Goal: Task Accomplishment & Management: Manage account settings

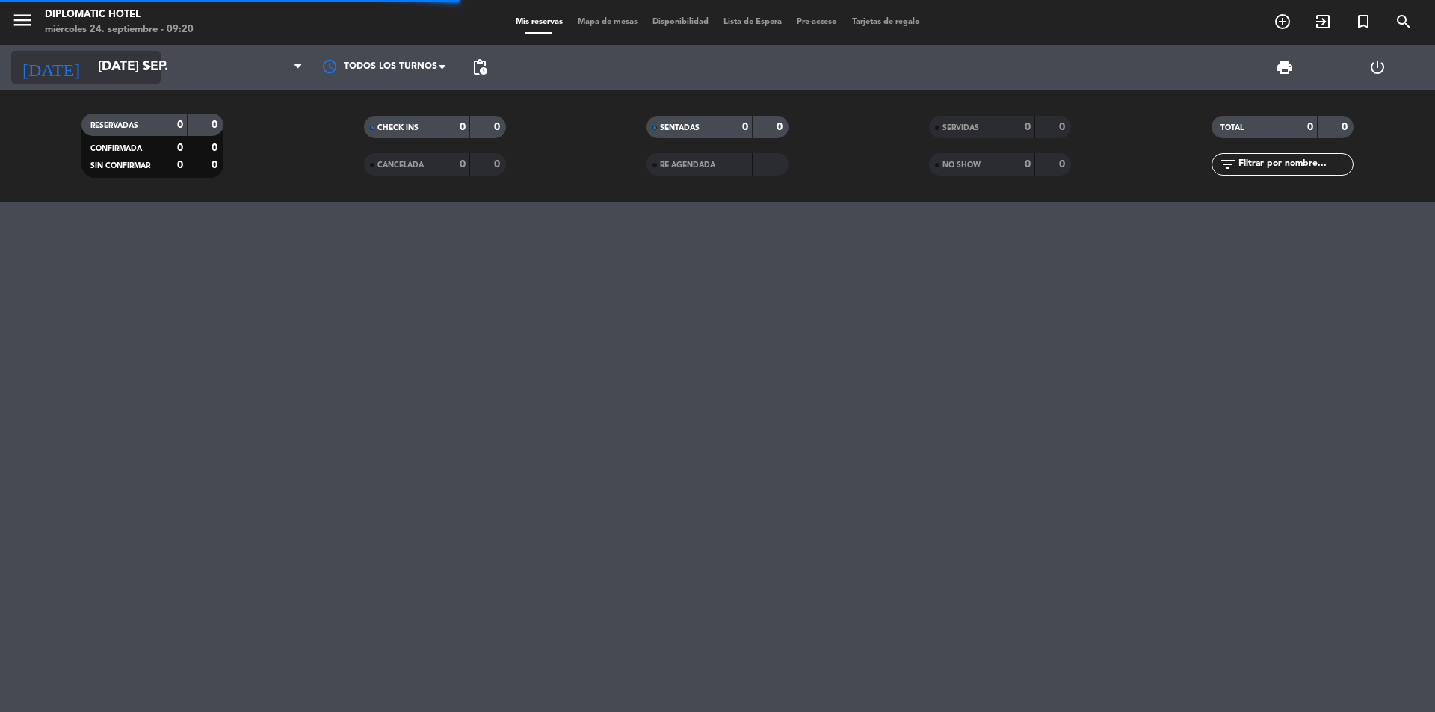
click at [109, 63] on input "[DATE] sep." at bounding box center [176, 67] width 173 height 30
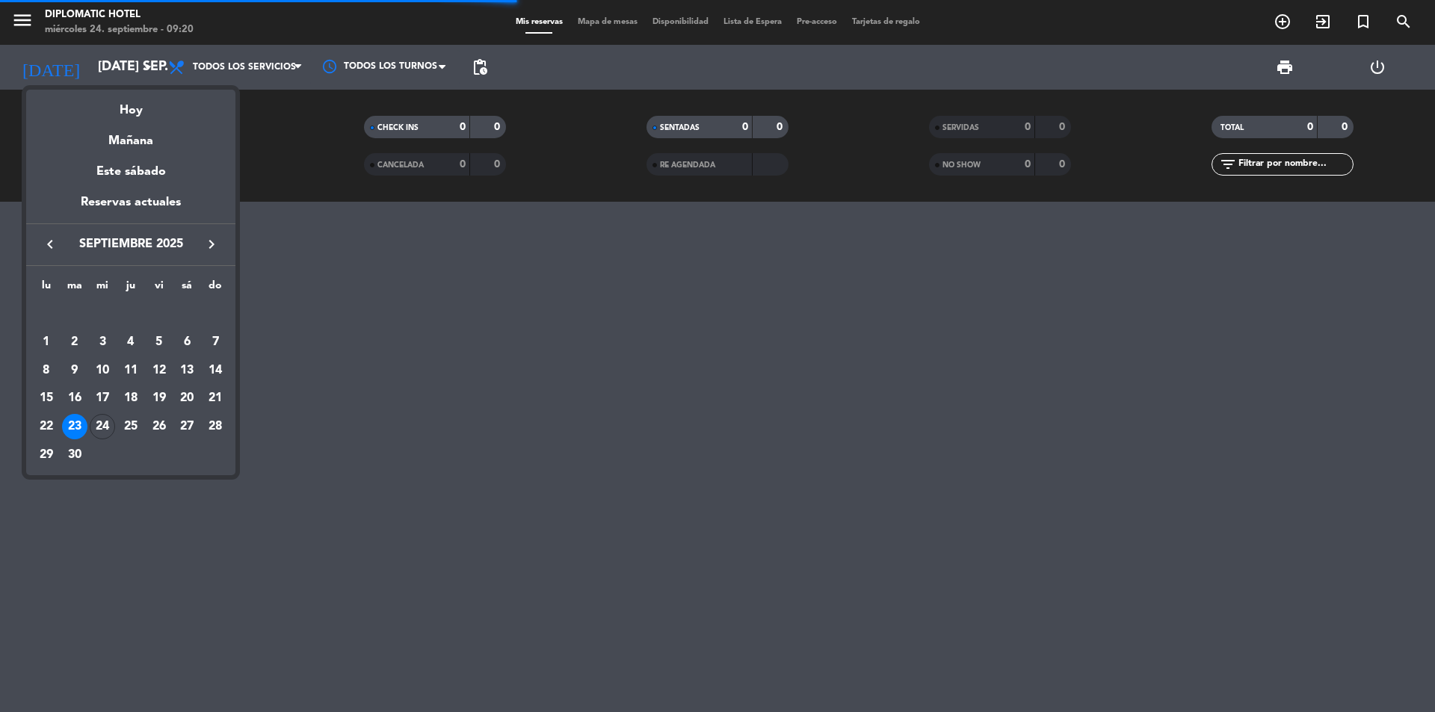
click at [135, 107] on div "Hoy" at bounding box center [130, 105] width 209 height 31
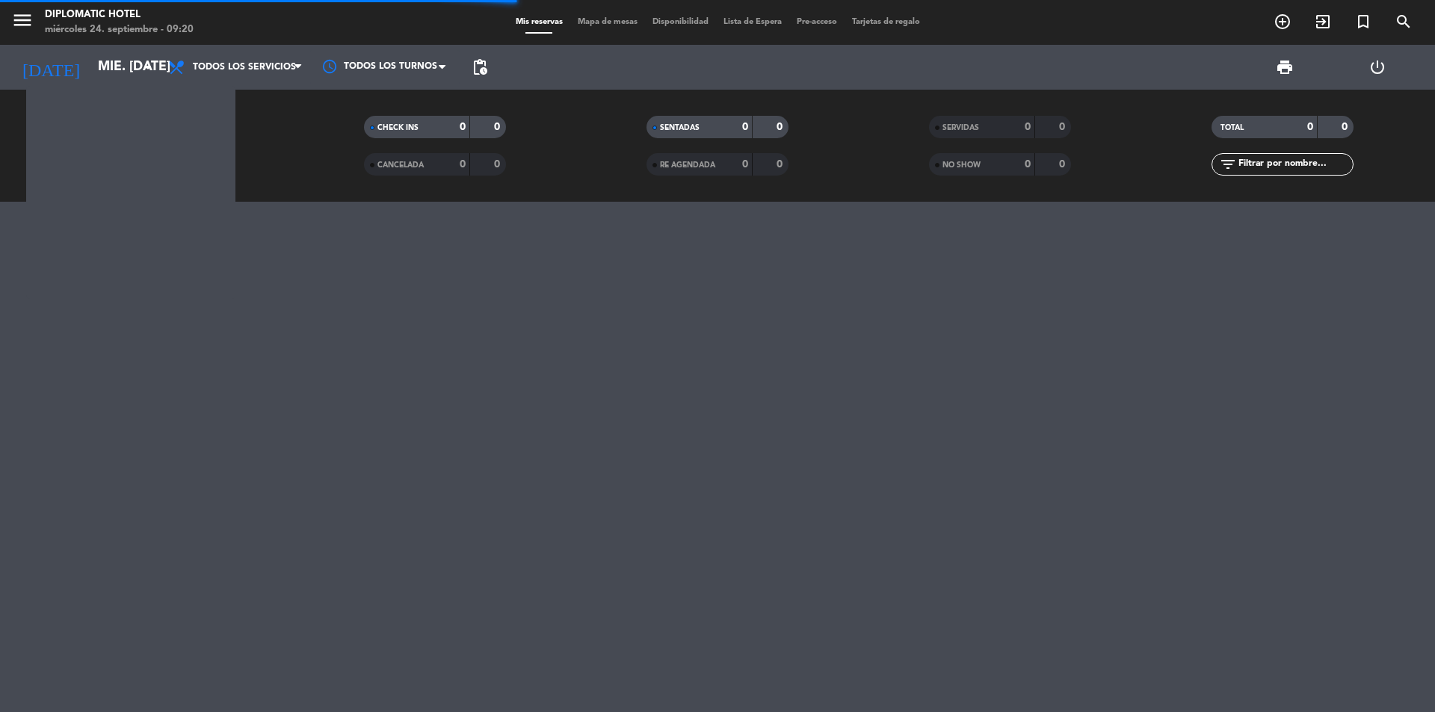
click at [135, 108] on div "RESERVADAS 0 0 CONFIRMADA 0 0 SIN CONFIRMAR 0 0" at bounding box center [152, 146] width 282 height 82
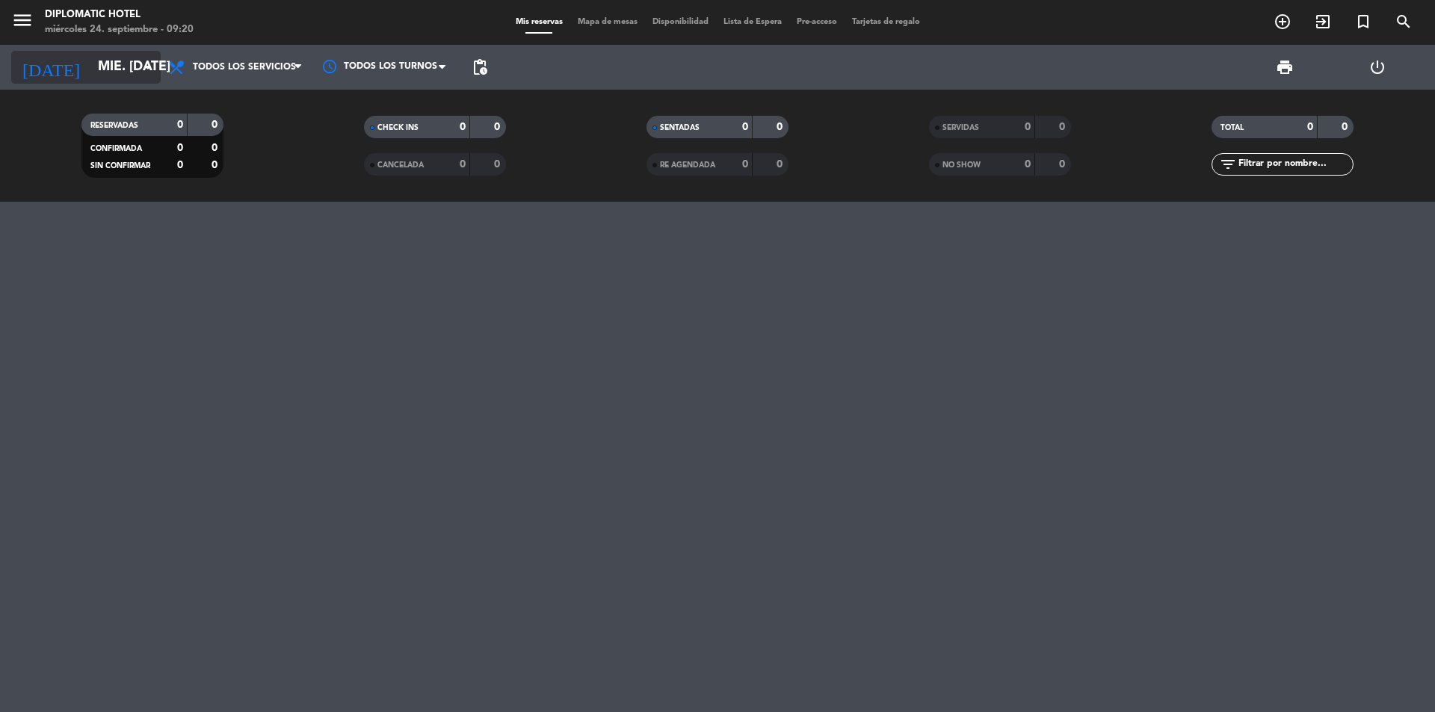
click at [122, 64] on input "mié. [DATE]" at bounding box center [176, 67] width 173 height 30
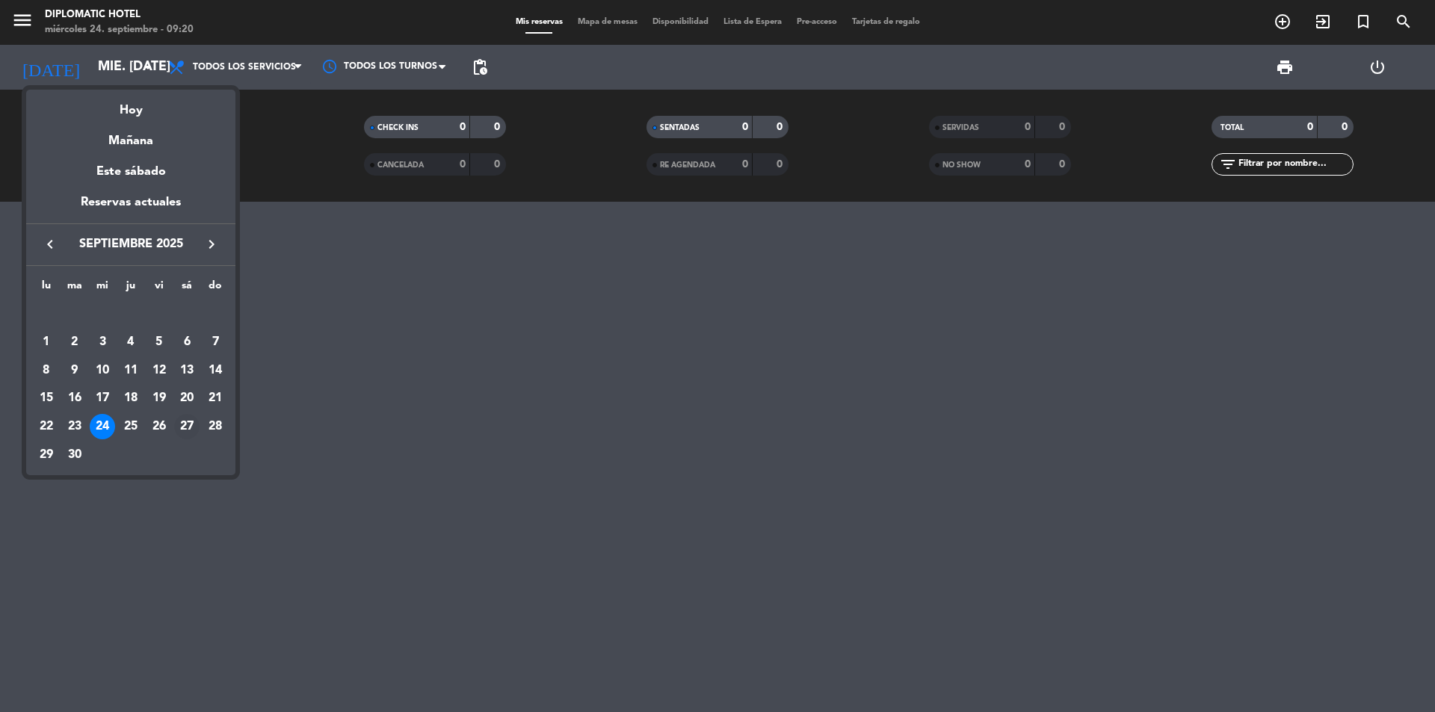
click at [187, 427] on div "27" at bounding box center [186, 426] width 25 height 25
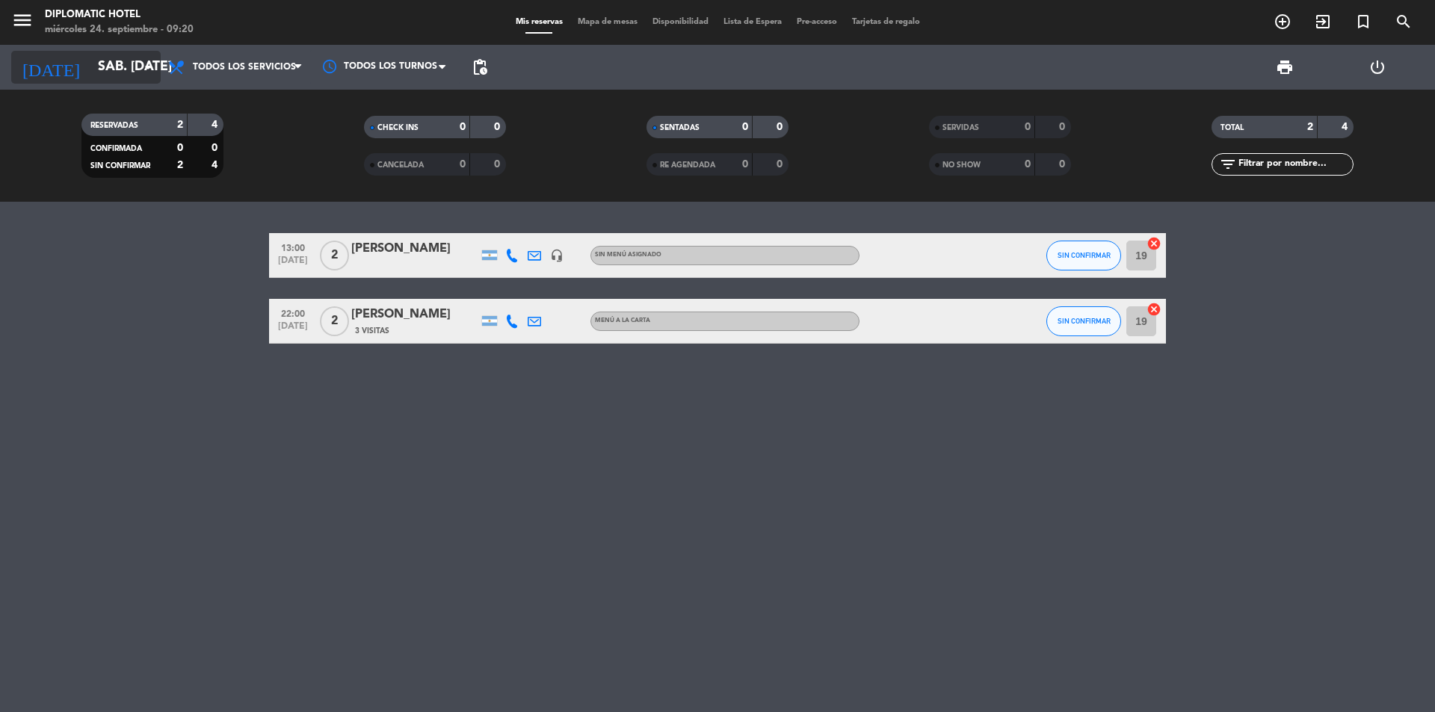
click at [160, 65] on input "sáb. [DATE]" at bounding box center [176, 67] width 173 height 30
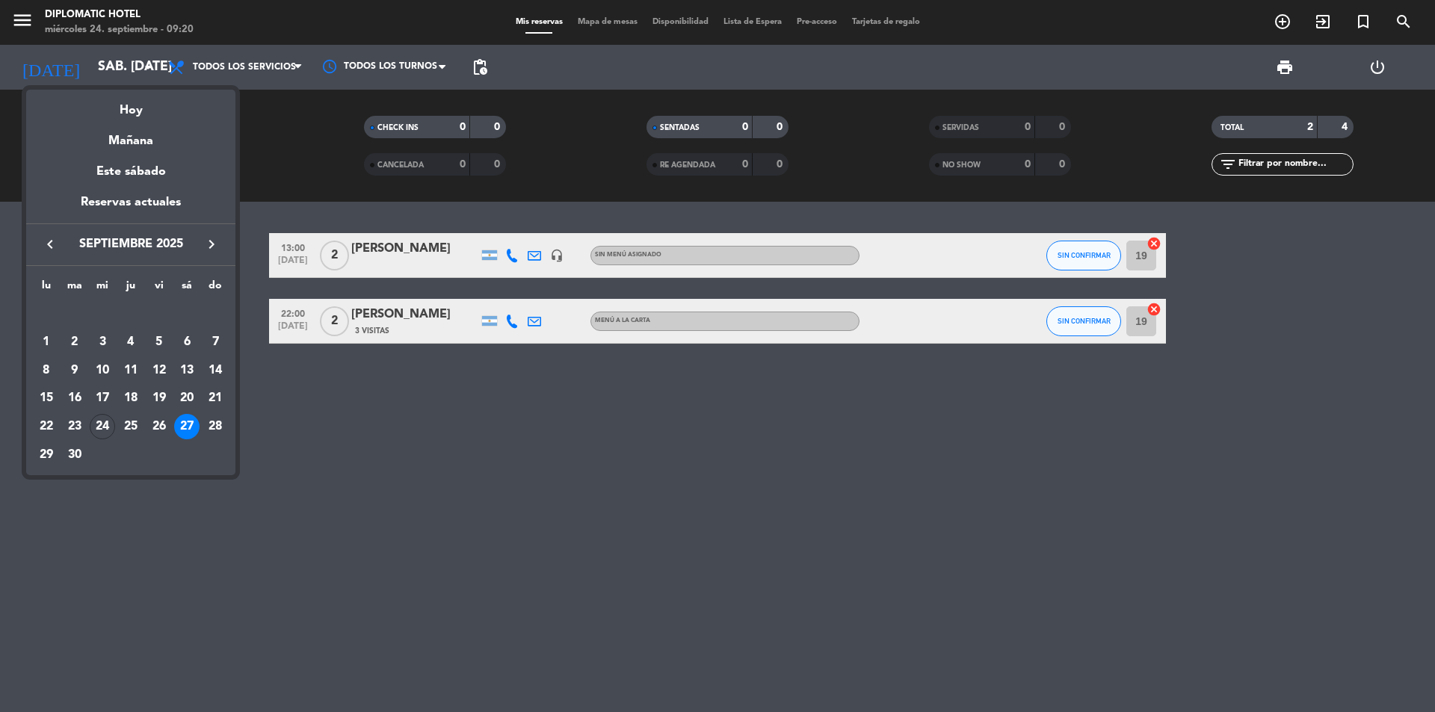
click at [208, 247] on icon "keyboard_arrow_right" at bounding box center [212, 244] width 18 height 18
click at [188, 344] on div "4" at bounding box center [186, 342] width 25 height 25
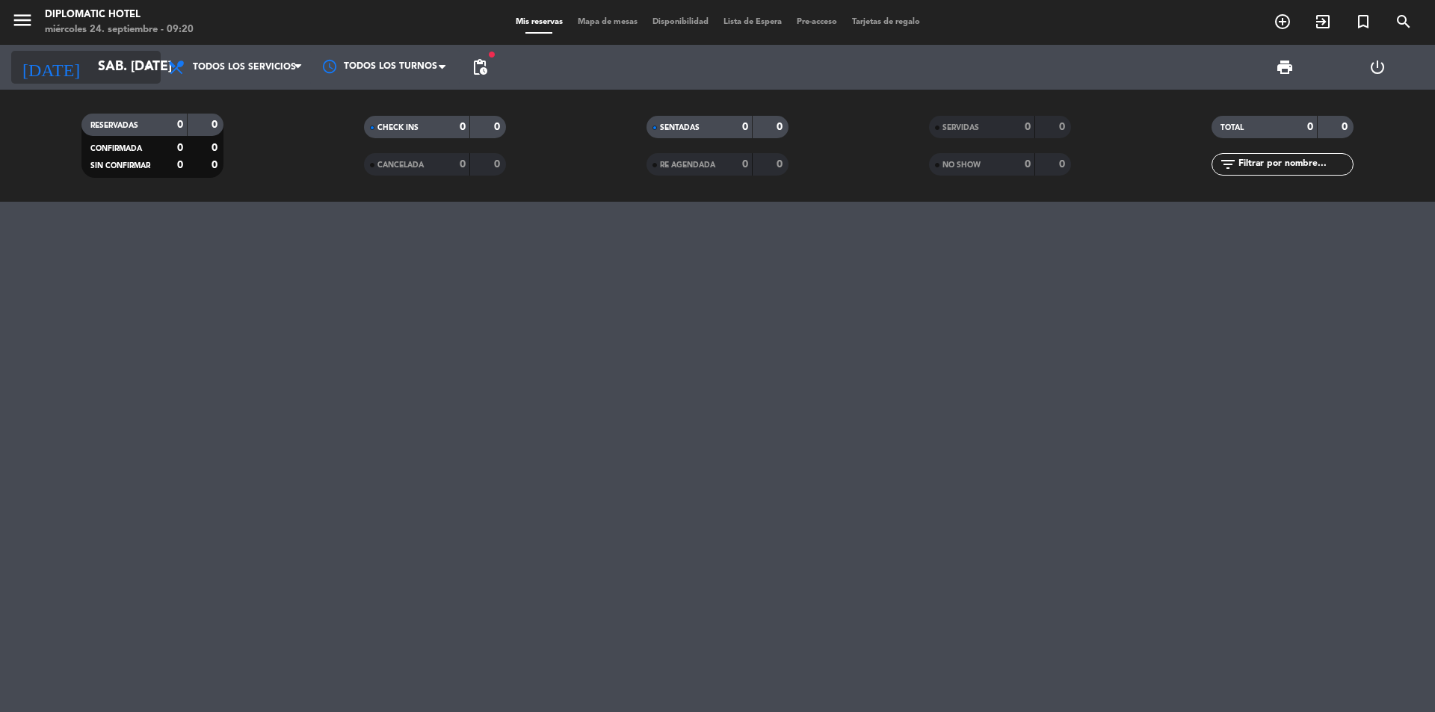
click at [138, 73] on input "sáb. [DATE]" at bounding box center [176, 67] width 173 height 30
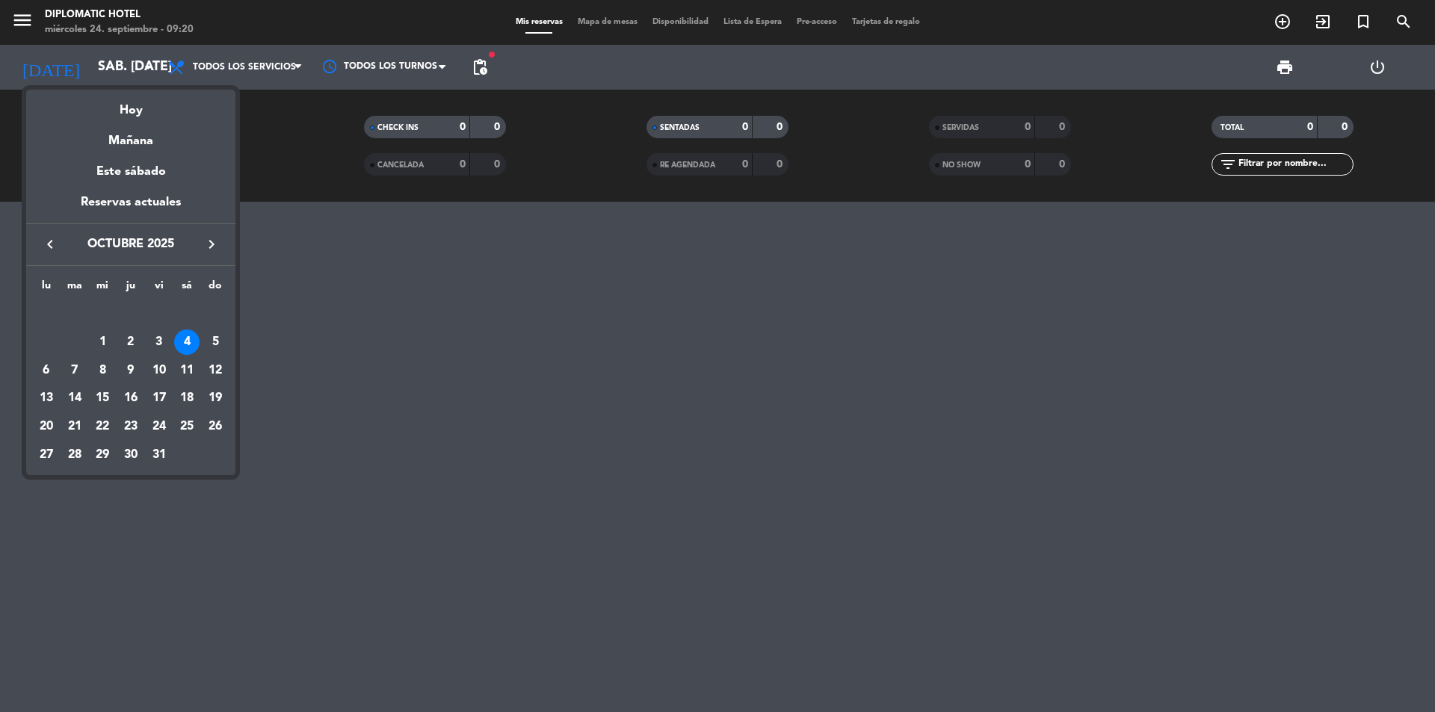
click at [51, 241] on icon "keyboard_arrow_left" at bounding box center [50, 244] width 18 height 18
click at [178, 427] on div "27" at bounding box center [186, 426] width 25 height 25
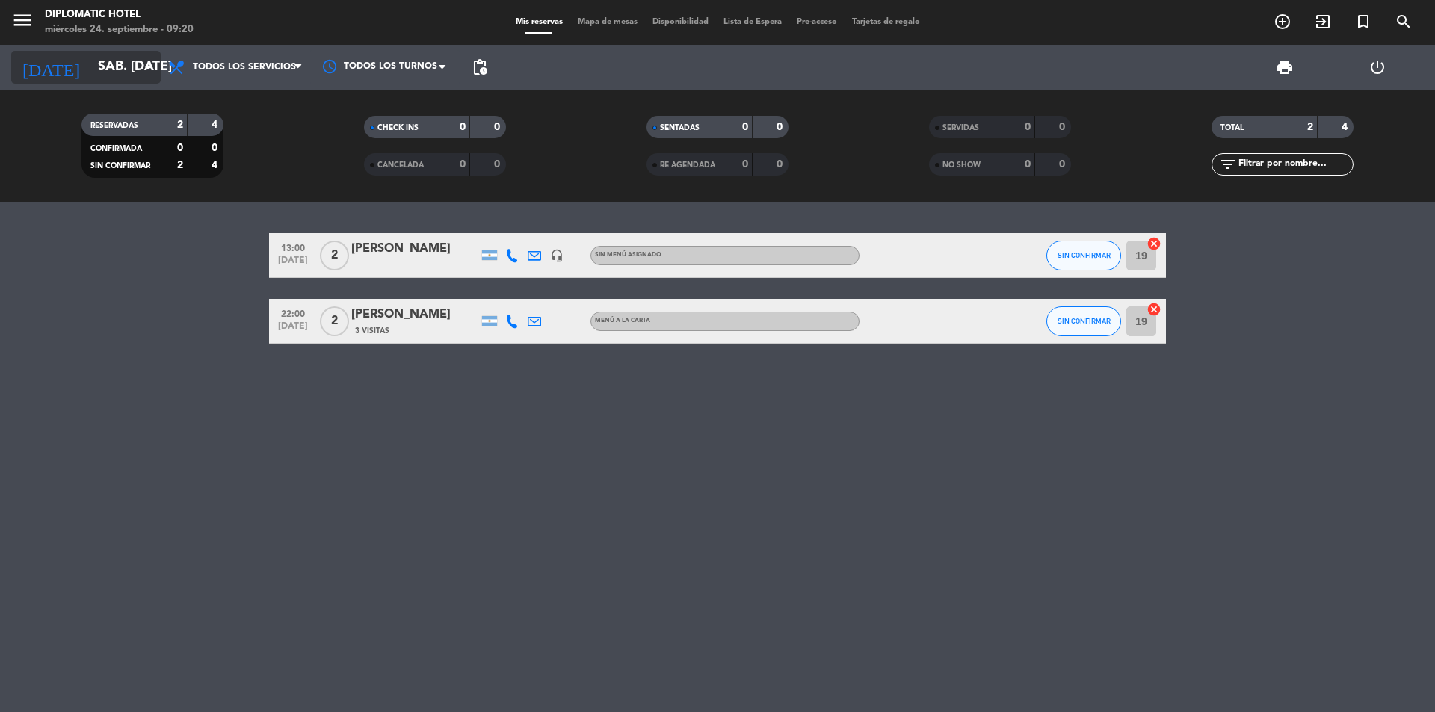
click at [106, 75] on input "sáb. [DATE]" at bounding box center [176, 67] width 173 height 30
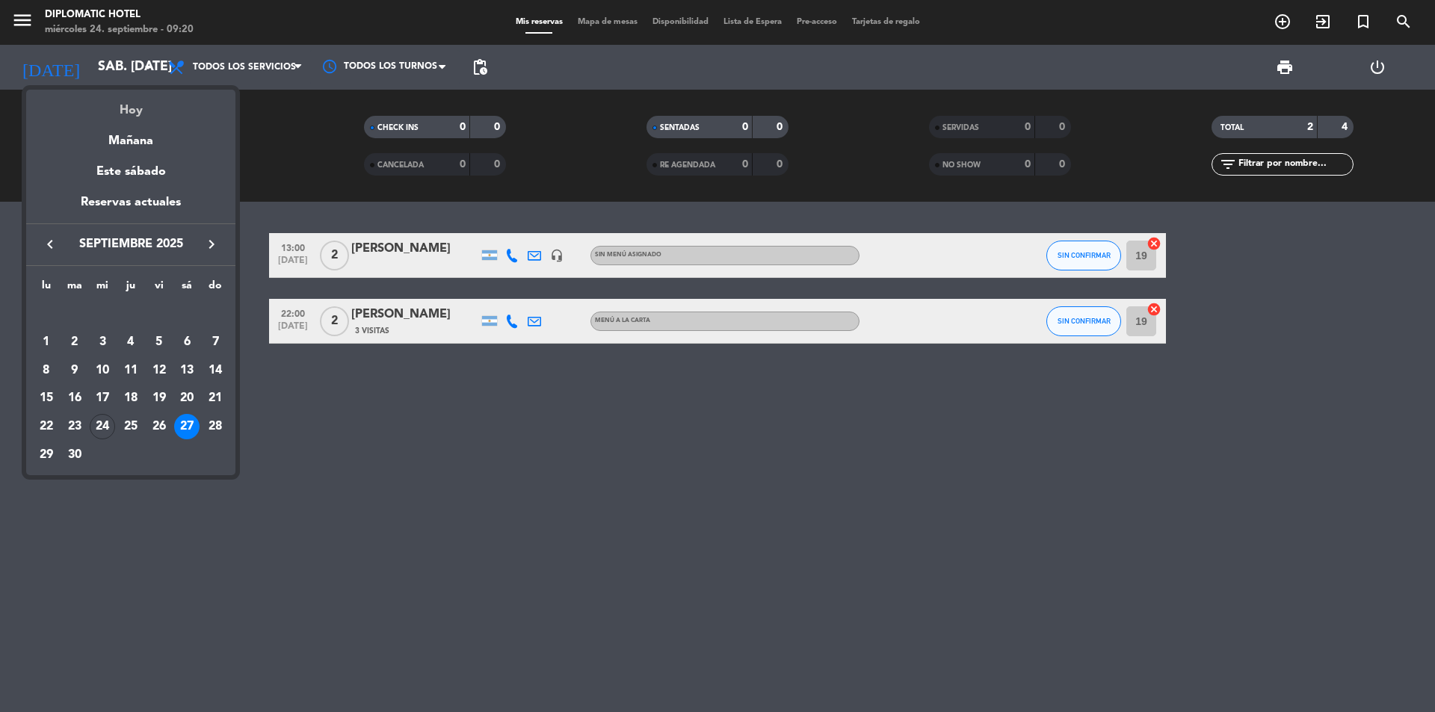
click at [122, 102] on div "Hoy" at bounding box center [130, 105] width 209 height 31
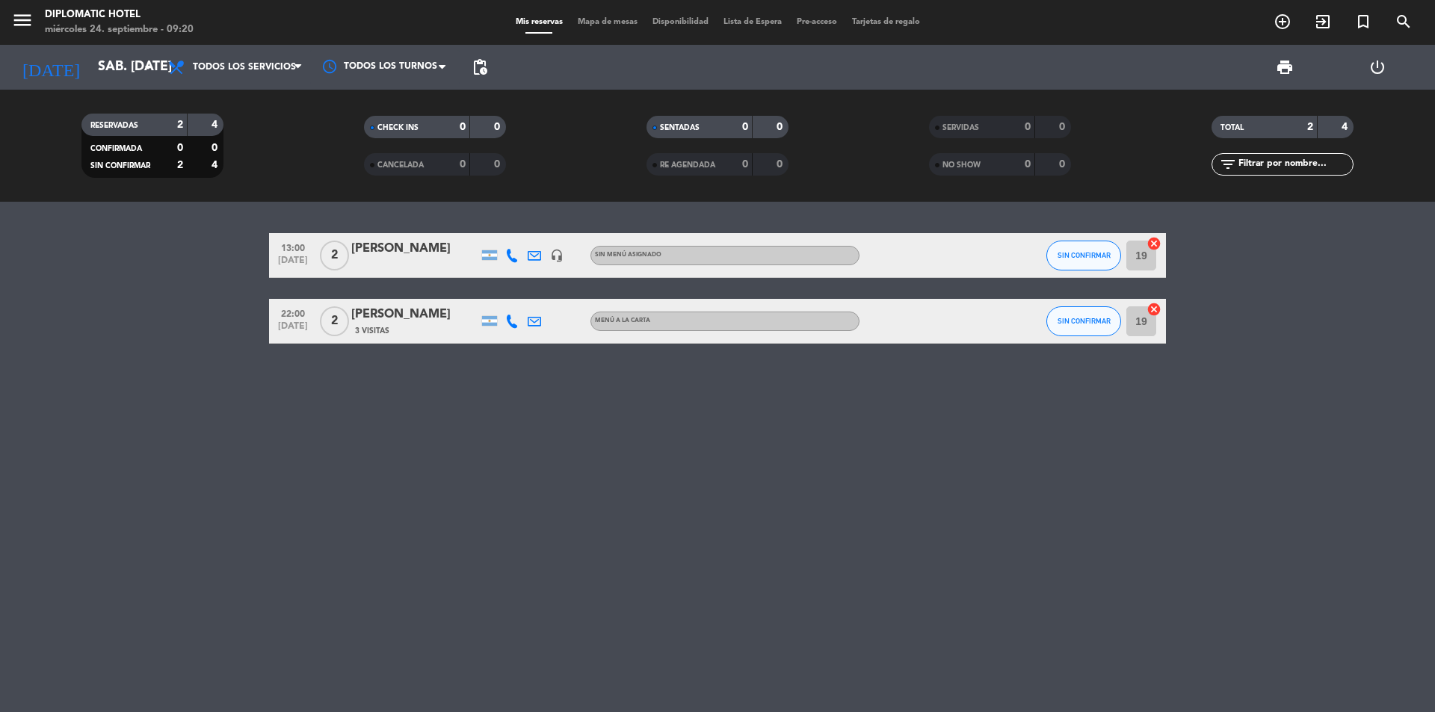
type input "mié. [DATE]"
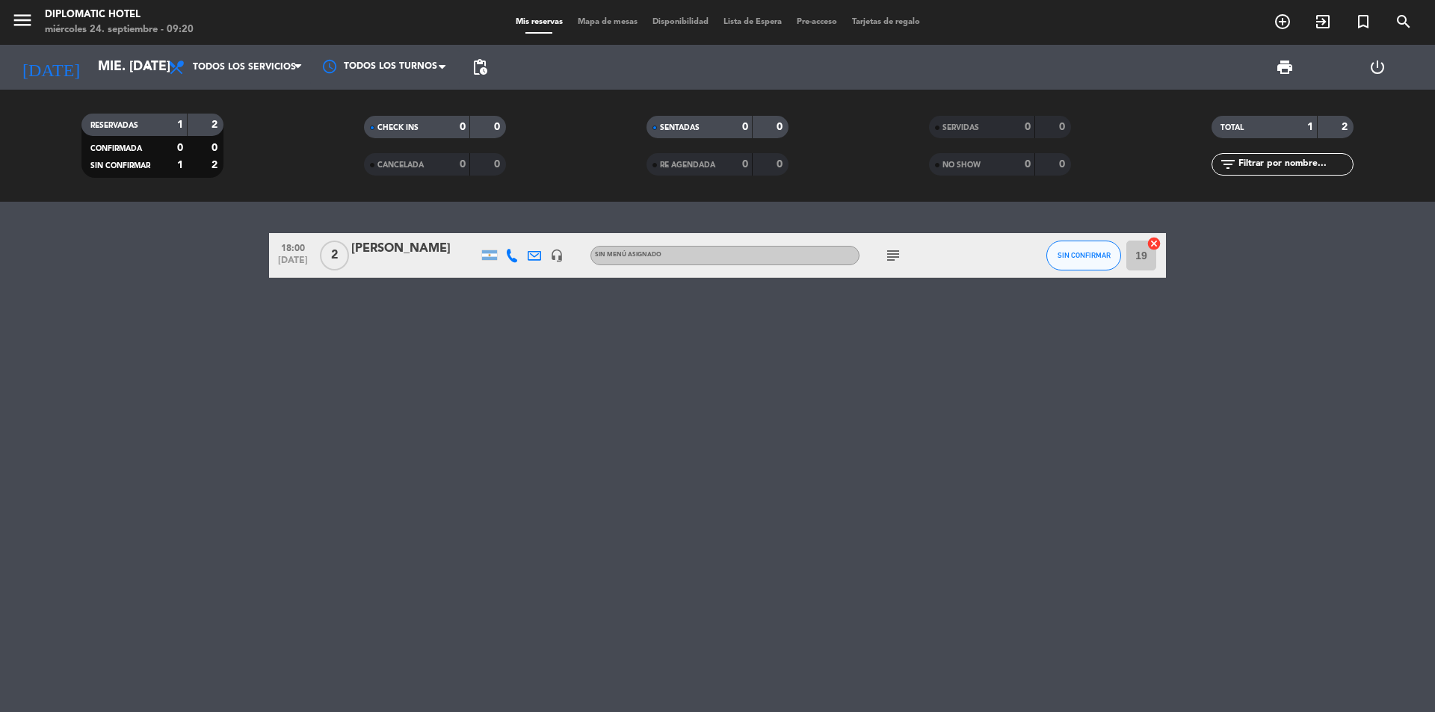
click at [882, 247] on span "subject" at bounding box center [893, 256] width 22 height 18
click at [888, 255] on icon "subject" at bounding box center [893, 256] width 18 height 18
click at [736, 352] on div "18:00 [DATE] 2 [PERSON_NAME] headset_mic Sin menú asignado subject 2 brunch - V…" at bounding box center [717, 457] width 1435 height 510
click at [1290, 21] on icon "add_circle_outline" at bounding box center [1282, 22] width 18 height 18
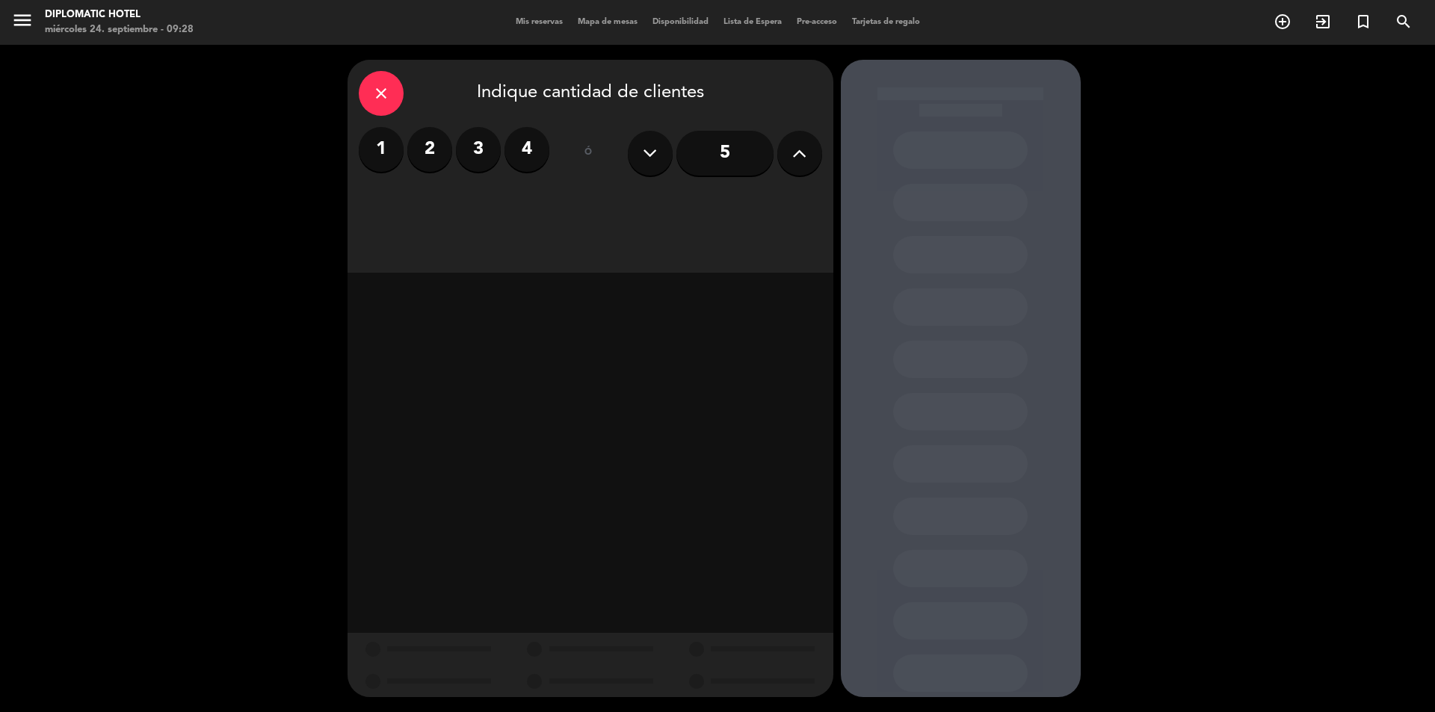
click at [802, 161] on icon at bounding box center [799, 153] width 14 height 22
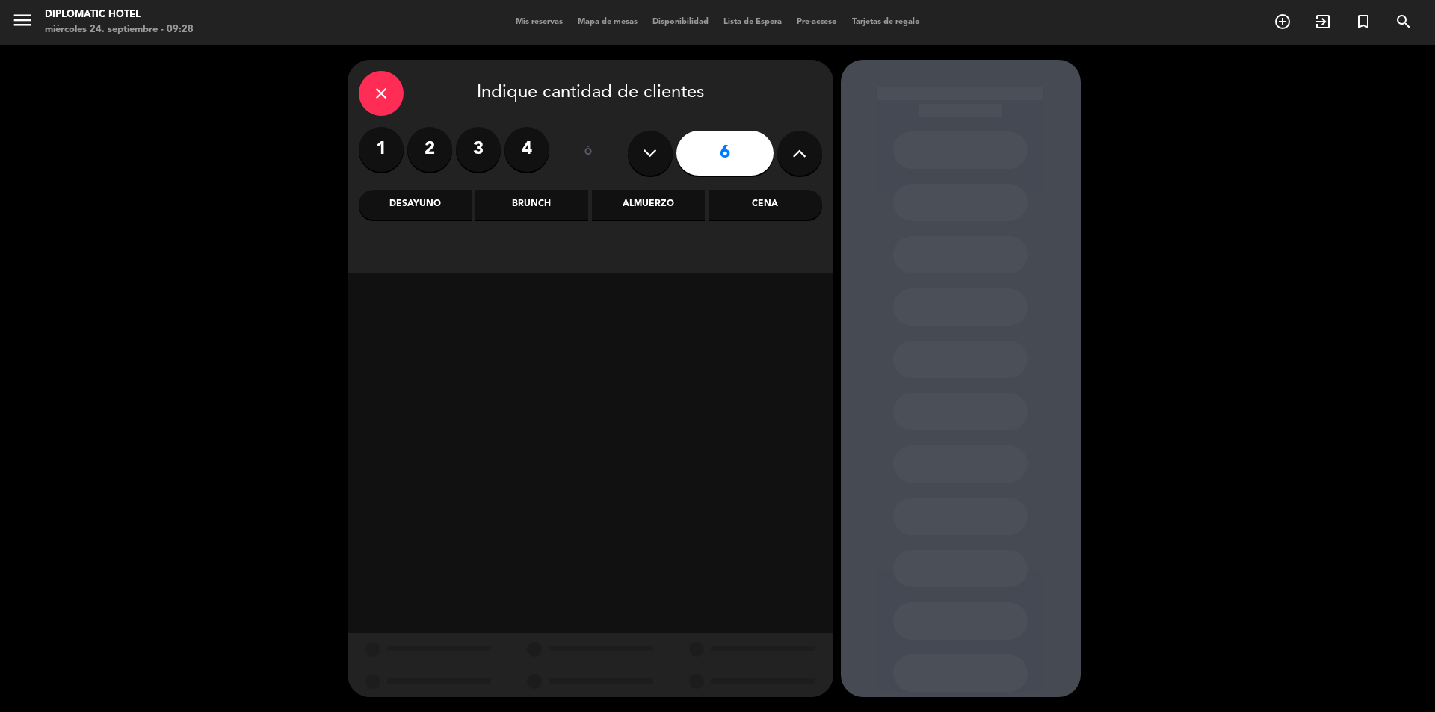
click at [638, 203] on div "Almuerzo" at bounding box center [648, 205] width 113 height 30
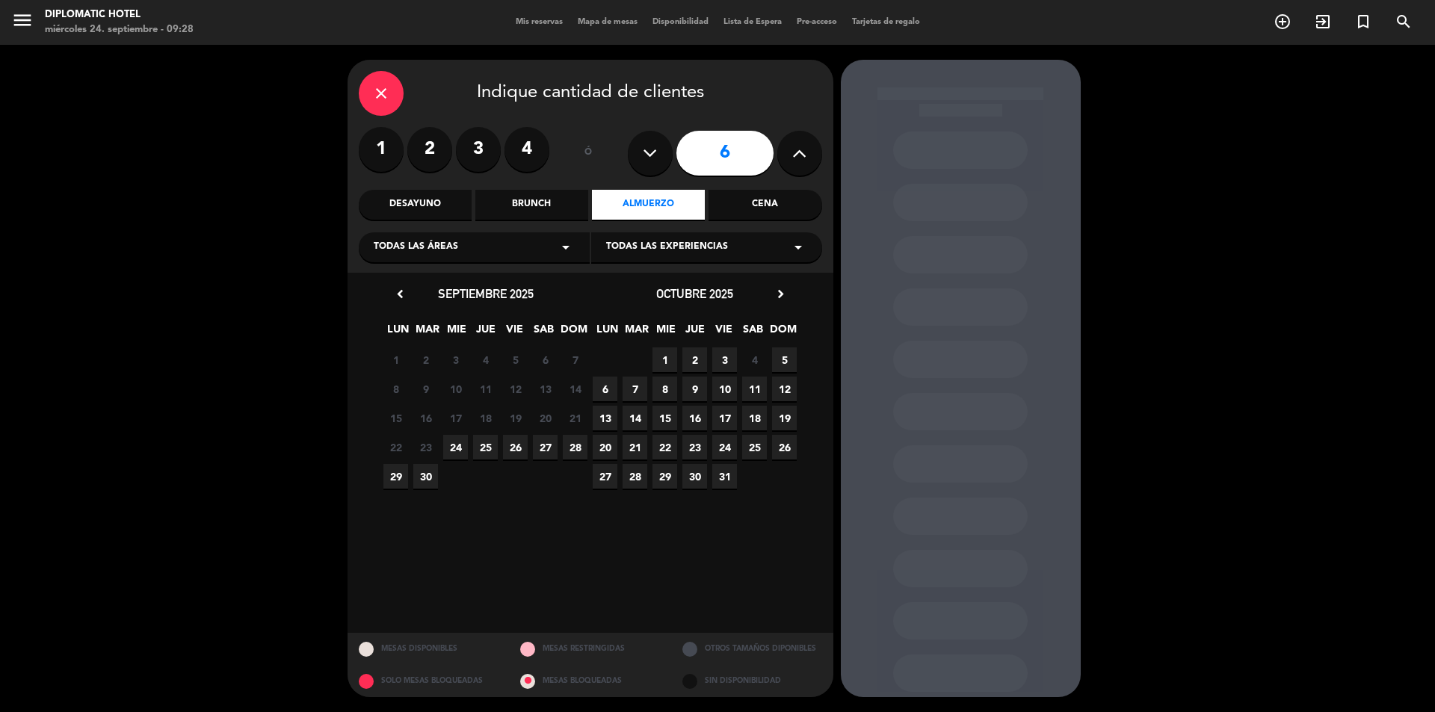
click at [548, 447] on span "27" at bounding box center [545, 447] width 25 height 25
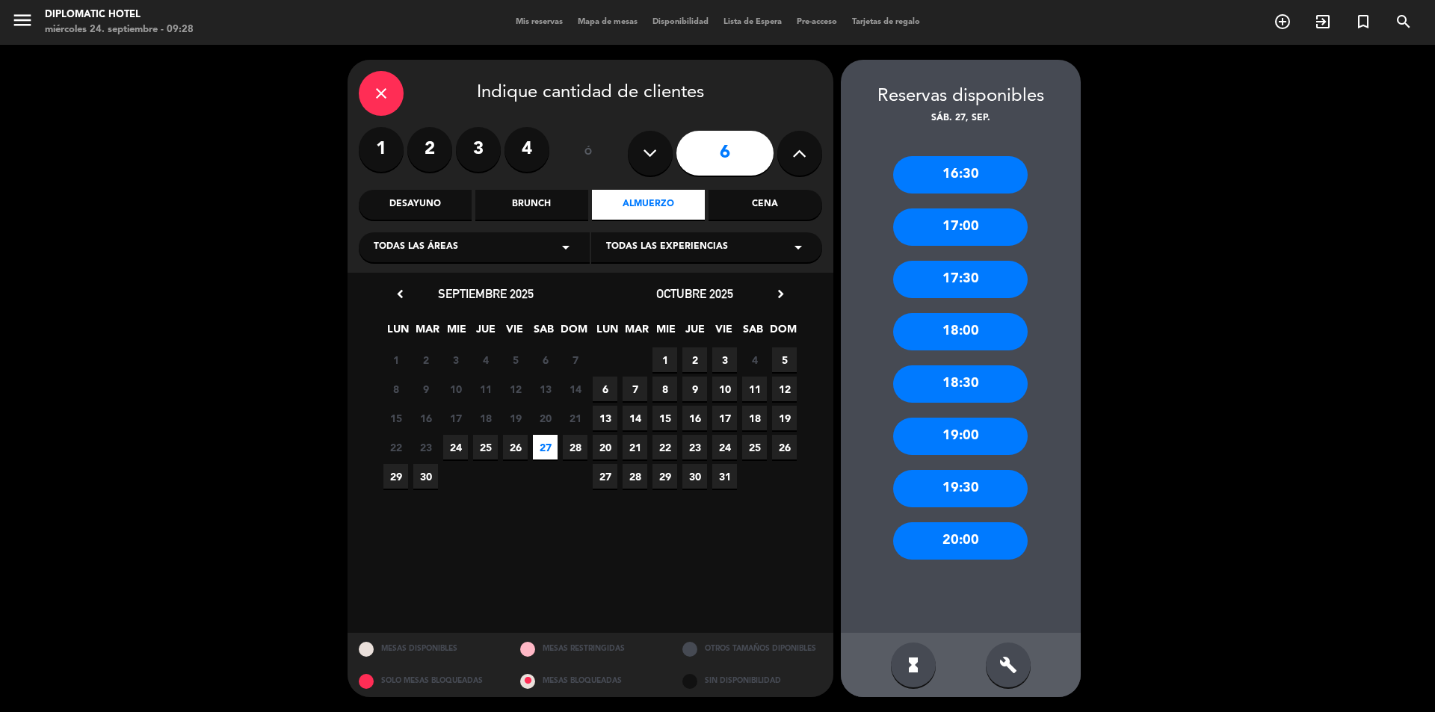
click at [986, 271] on div "17:30" at bounding box center [960, 279] width 135 height 37
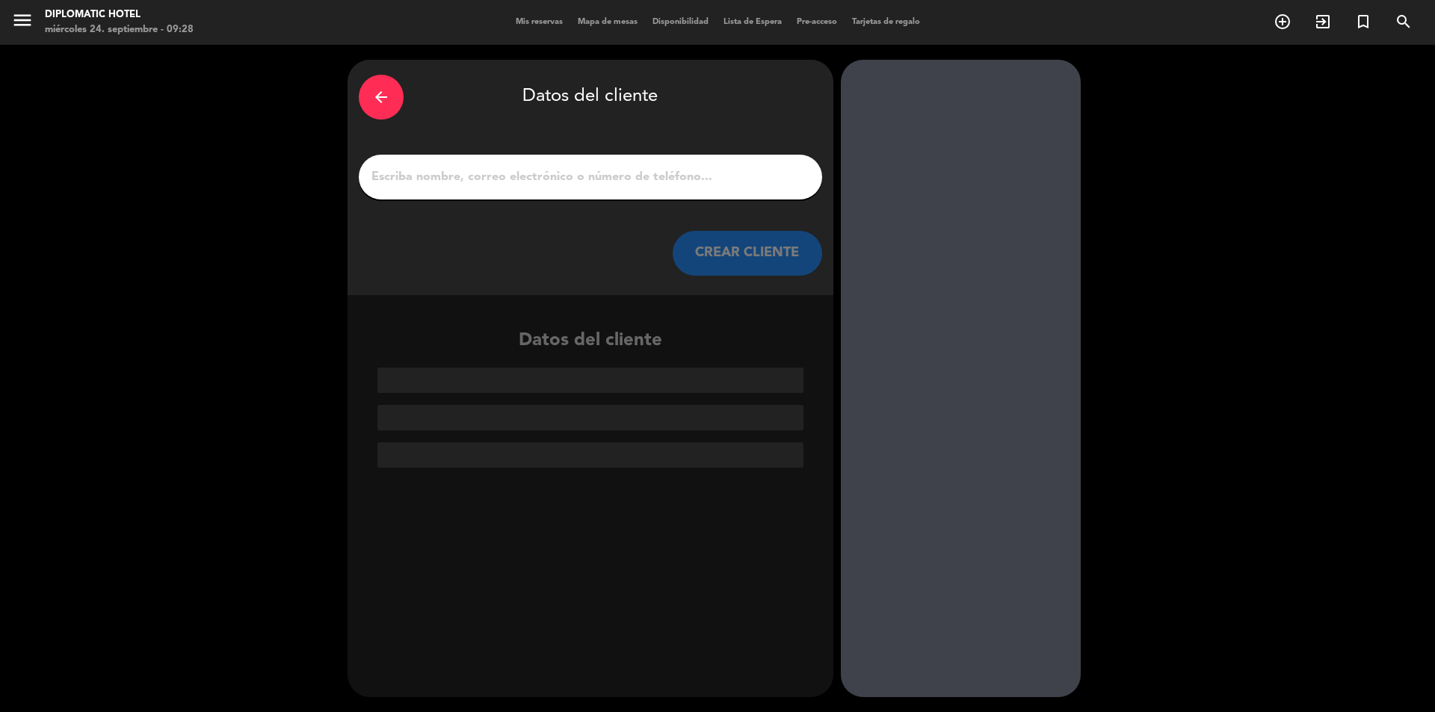
click at [554, 159] on div at bounding box center [590, 177] width 463 height 45
click at [547, 173] on input "1" at bounding box center [590, 177] width 441 height 21
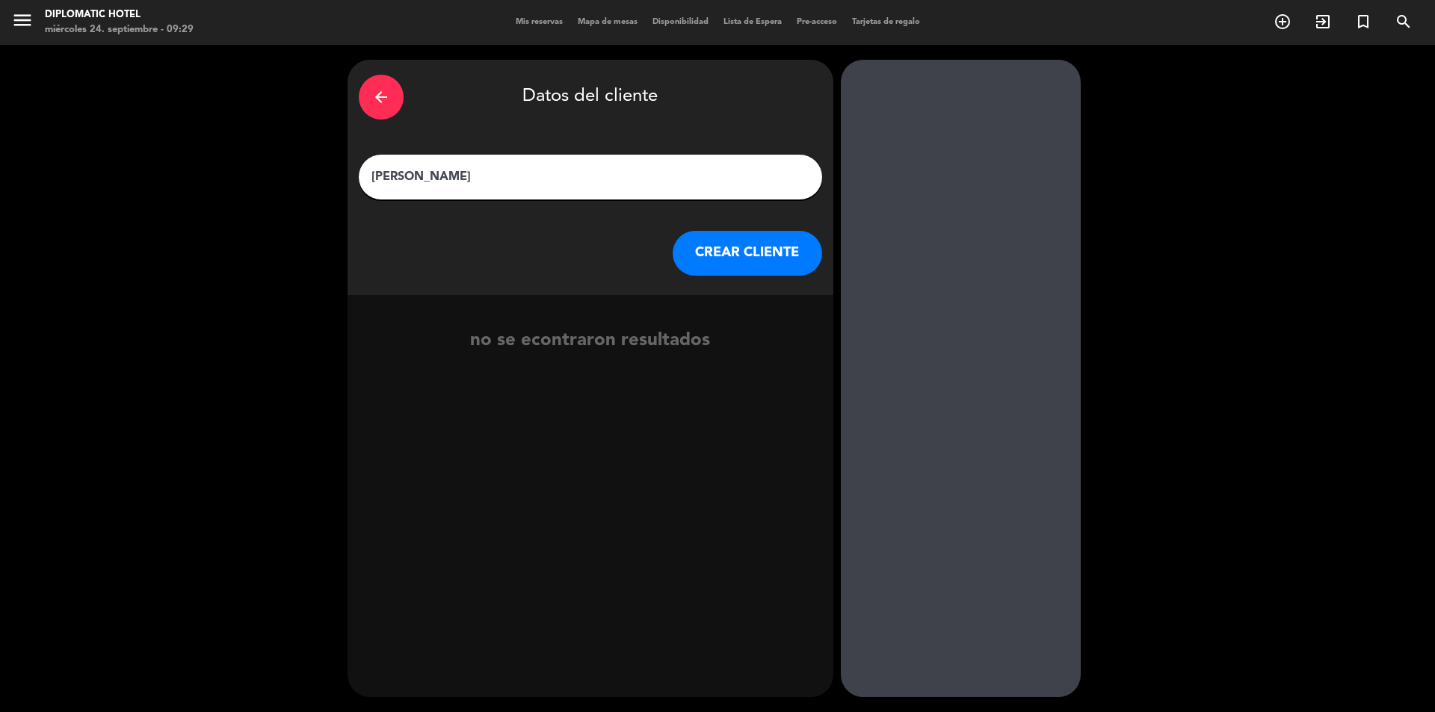
type input "[PERSON_NAME]"
click at [736, 243] on button "CREAR CLIENTE" at bounding box center [747, 253] width 149 height 45
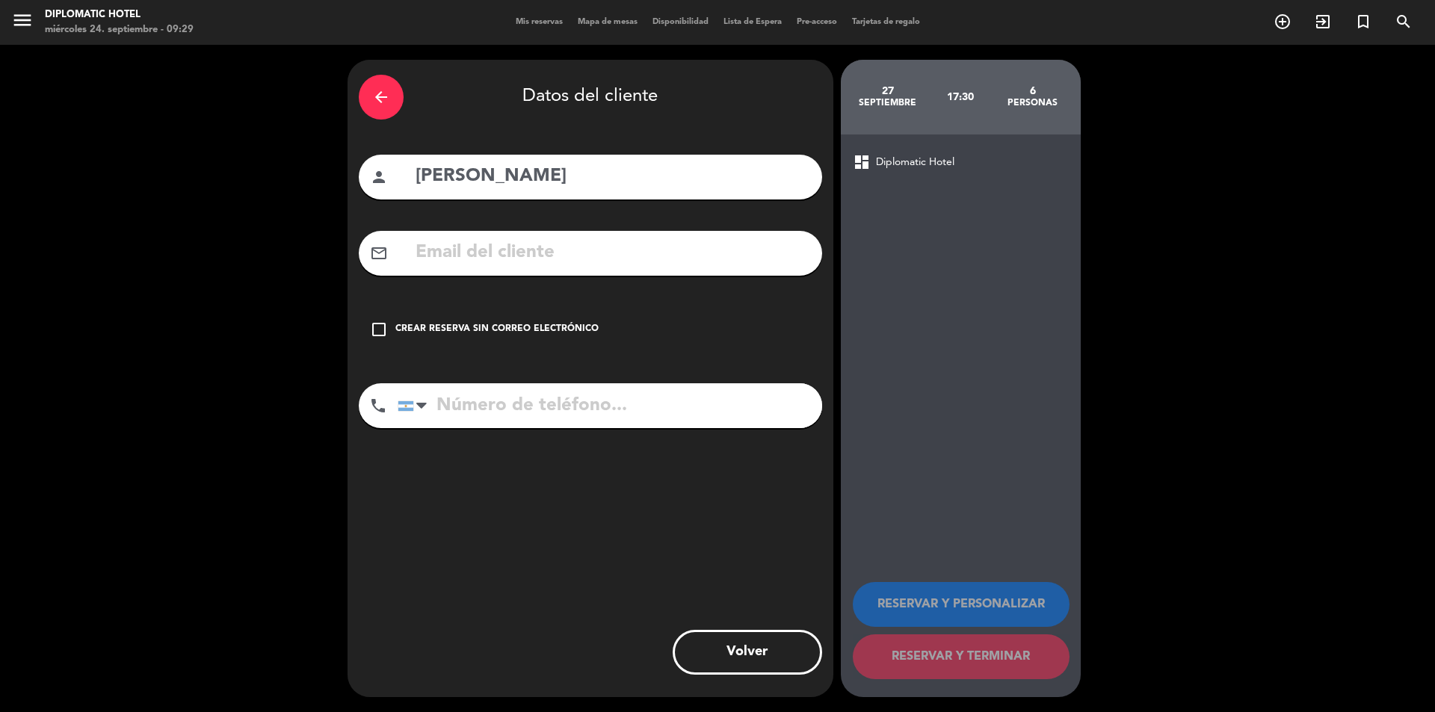
click at [630, 263] on input "text" at bounding box center [612, 253] width 397 height 31
click at [889, 31] on div "menu Diplomatic Hotel miércoles 24. septiembre - 09:29 Mis reservas Mapa de mes…" at bounding box center [717, 22] width 1435 height 45
click at [666, 239] on input "marcelamendocina" at bounding box center [612, 253] width 397 height 31
click at [674, 254] on input "marcelamendocina@" at bounding box center [612, 253] width 397 height 31
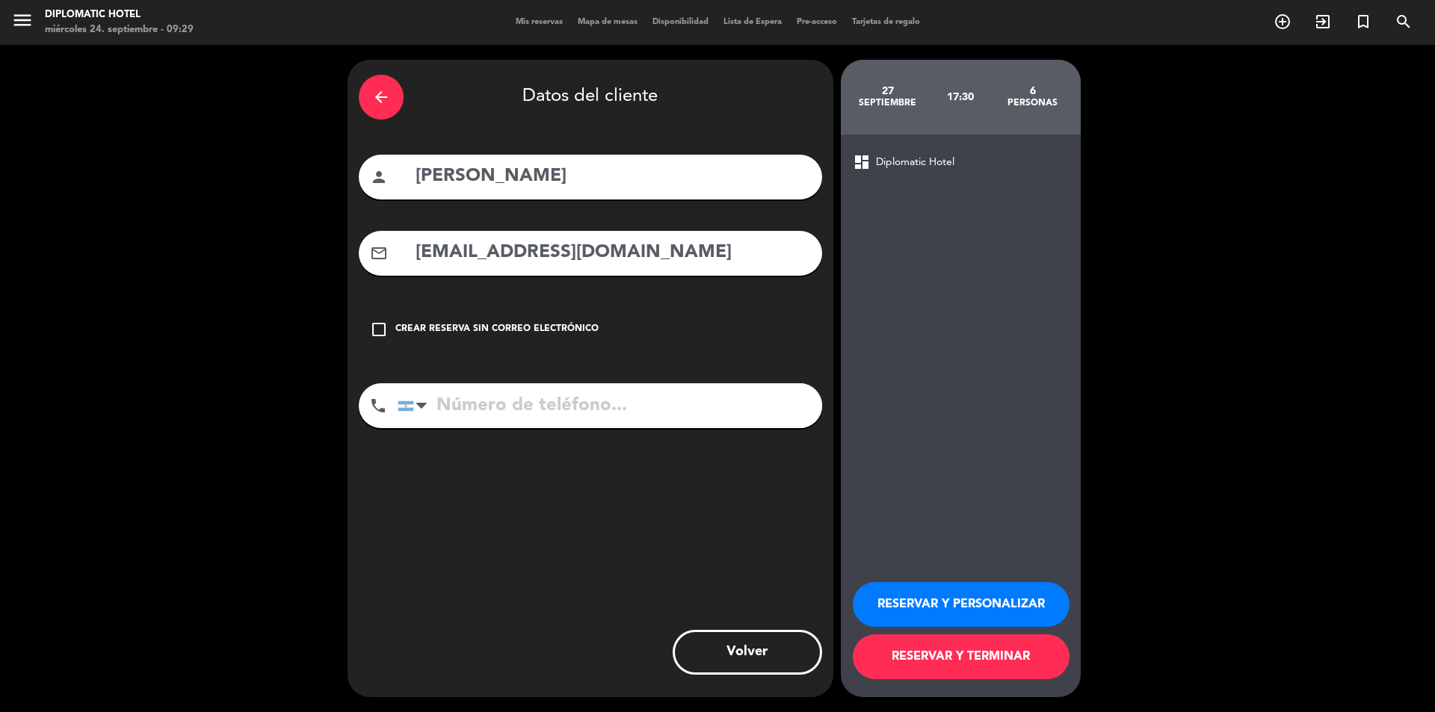
type input "[EMAIL_ADDRESS][DOMAIN_NAME]"
click at [563, 402] on input "tel" at bounding box center [610, 405] width 424 height 45
type input "[PHONE_NUMBER]"
click at [922, 602] on button "RESERVAR Y PERSONALIZAR" at bounding box center [961, 604] width 217 height 45
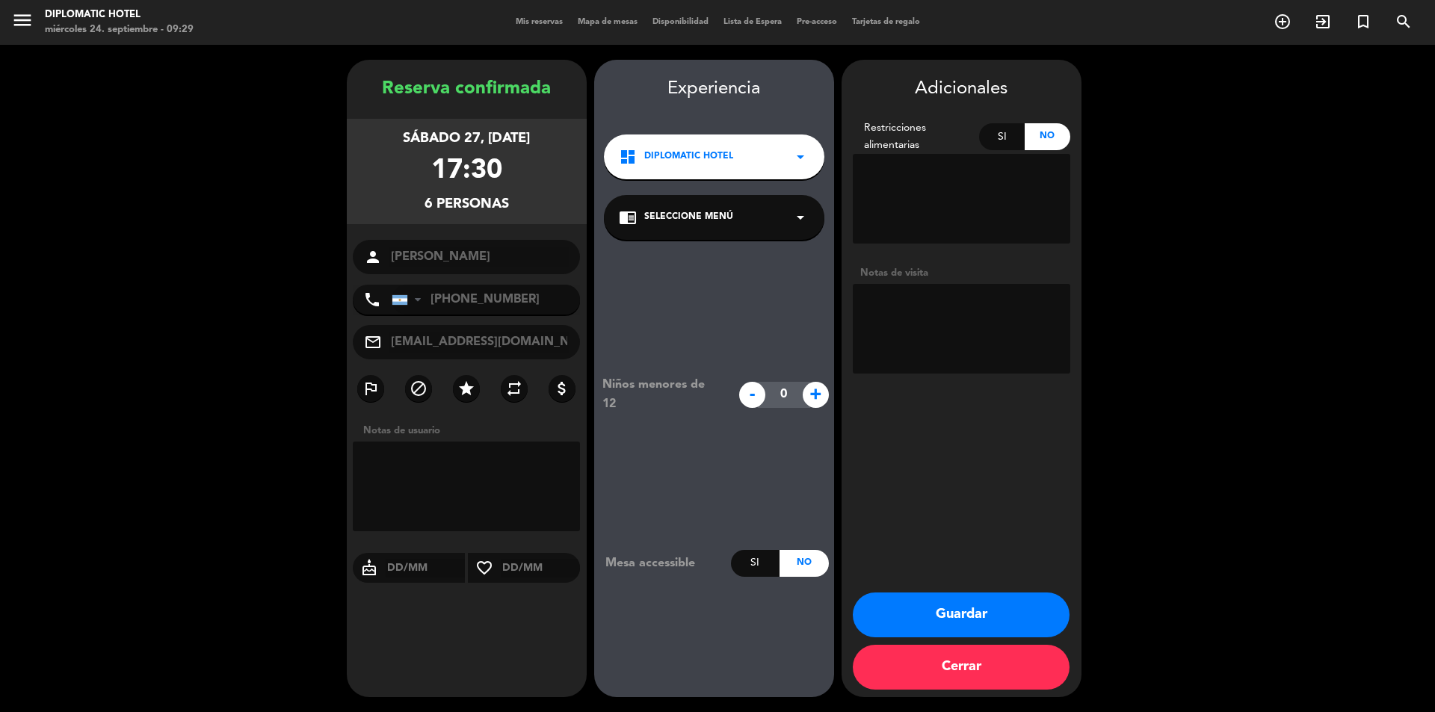
click at [916, 307] on textarea at bounding box center [961, 329] width 217 height 90
type textarea "6 brunch. Voucher KINETA R30, R57 y R58."
click at [1013, 618] on button "Guardar" at bounding box center [961, 615] width 217 height 45
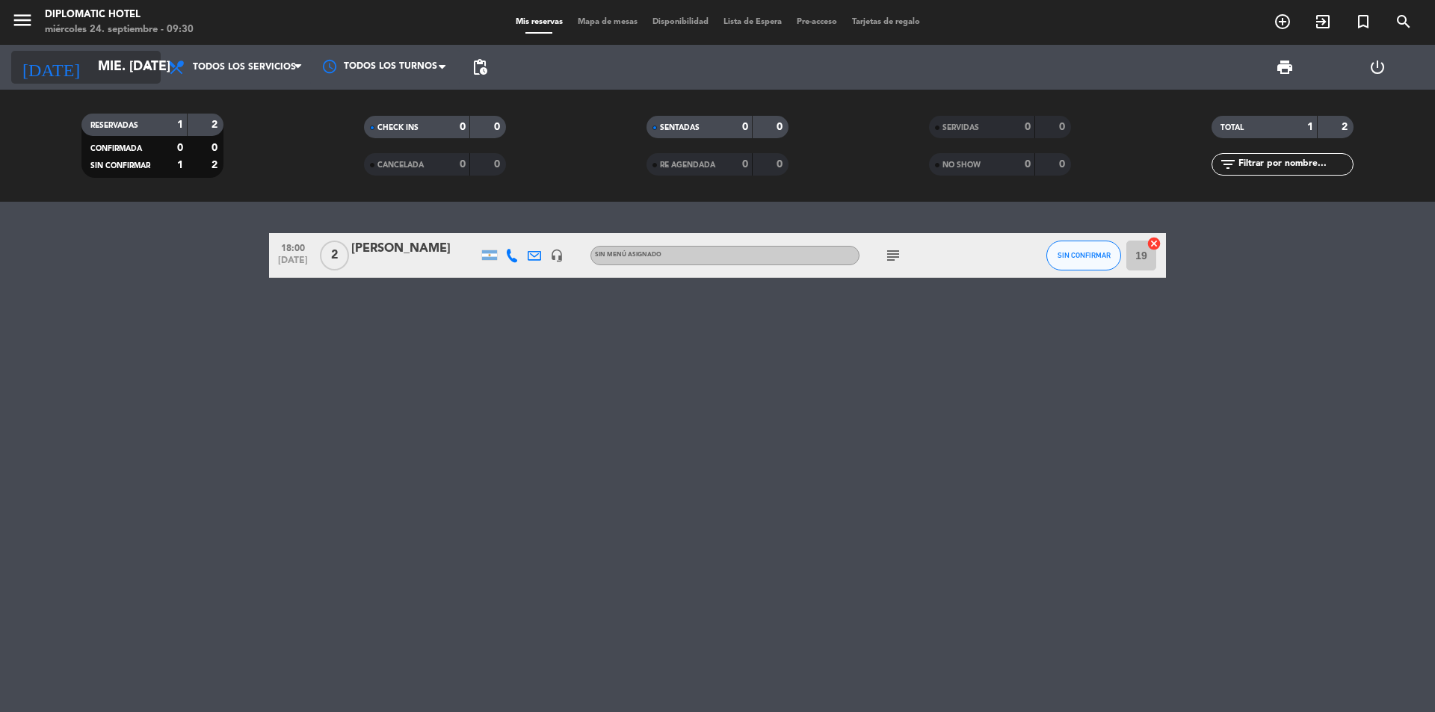
click at [114, 69] on input "mié. [DATE]" at bounding box center [176, 67] width 173 height 30
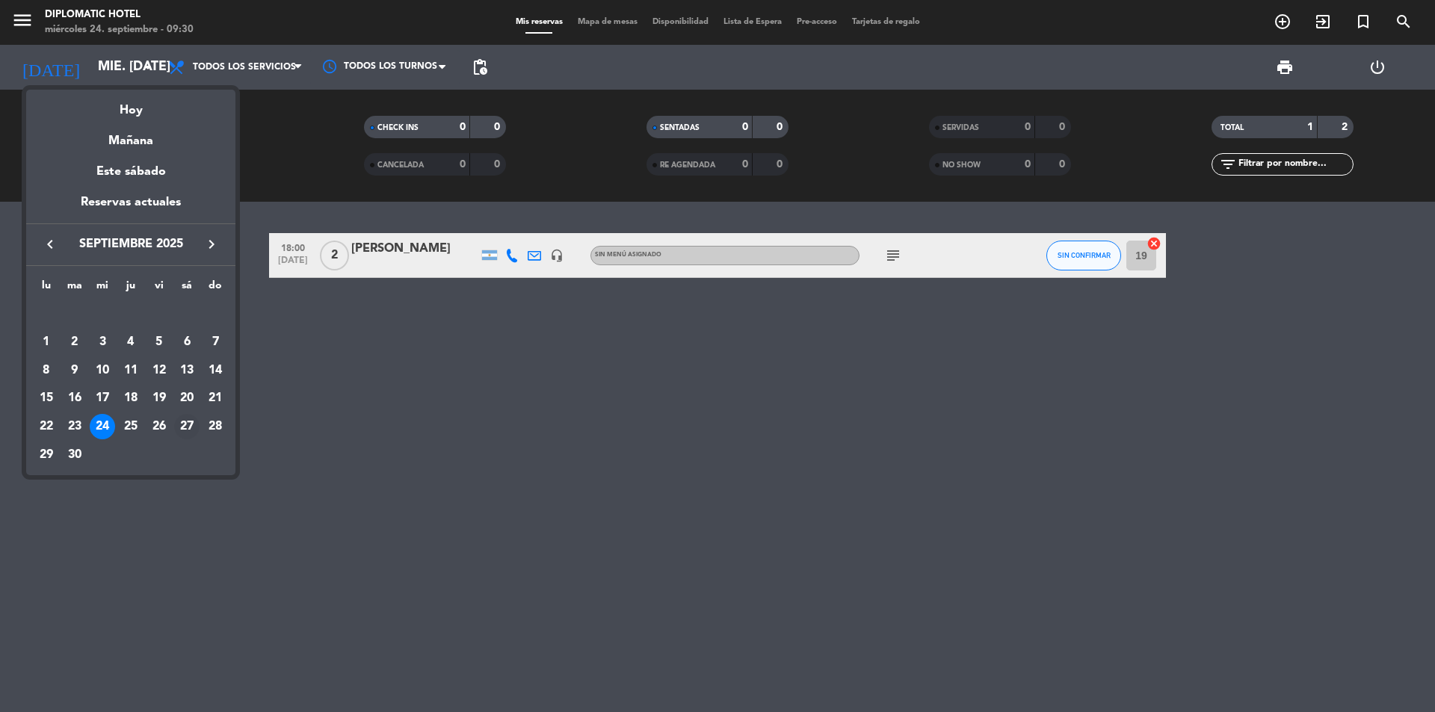
click at [185, 420] on div "27" at bounding box center [186, 426] width 25 height 25
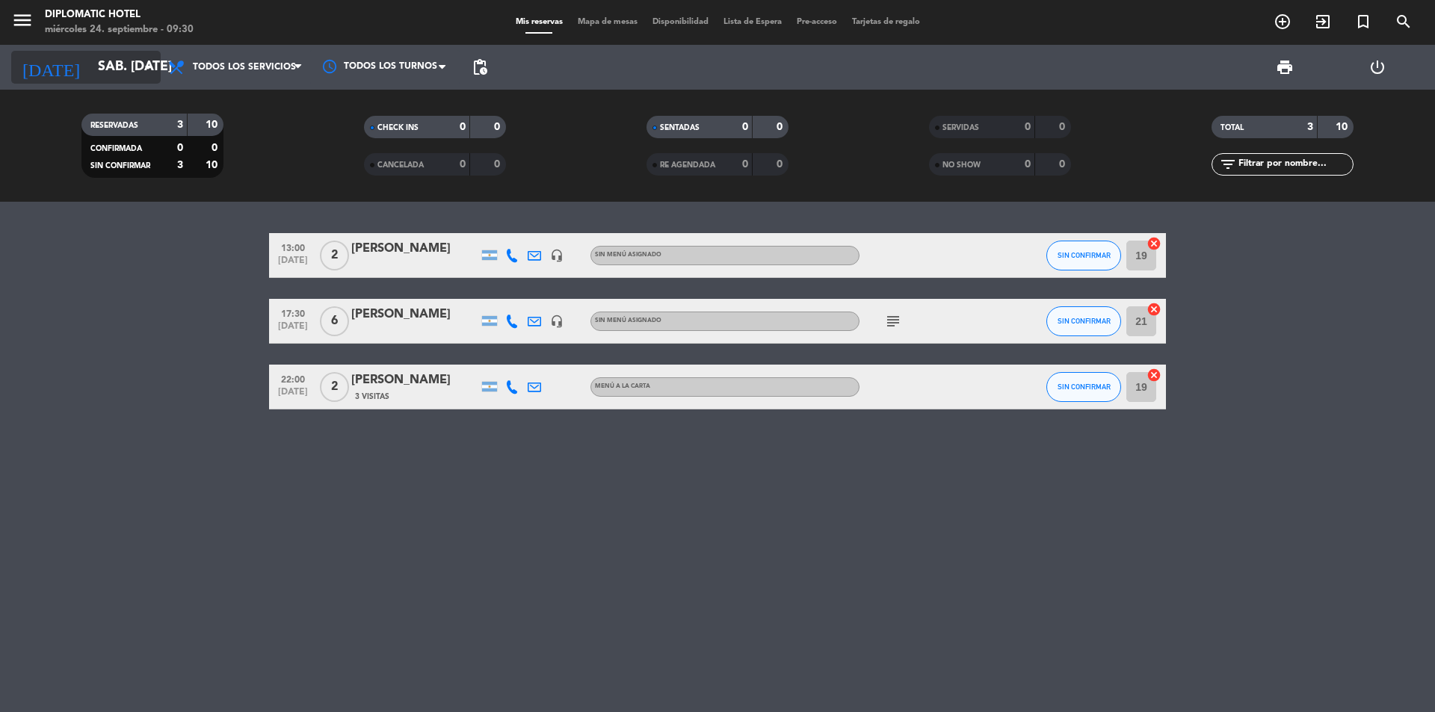
click at [114, 59] on input "sáb. [DATE]" at bounding box center [176, 67] width 173 height 30
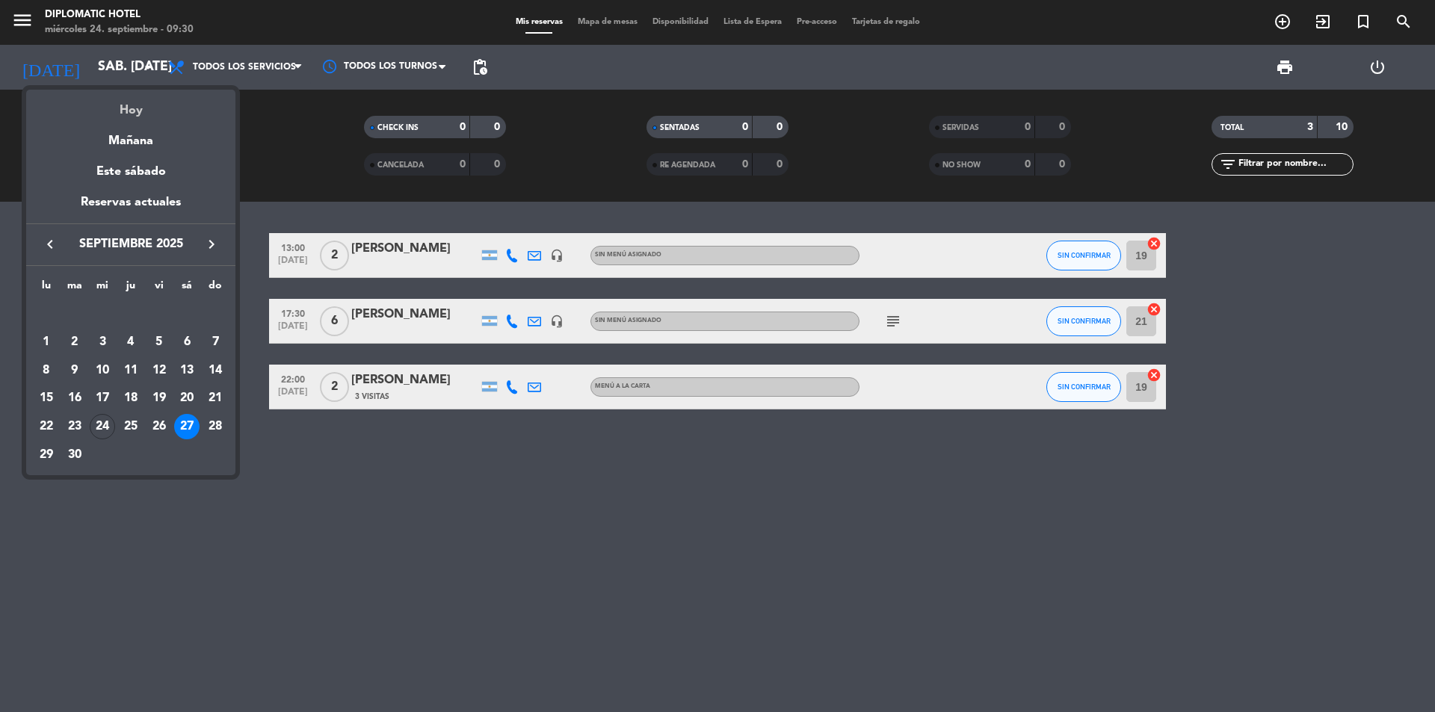
click at [162, 108] on div "Hoy" at bounding box center [130, 105] width 209 height 31
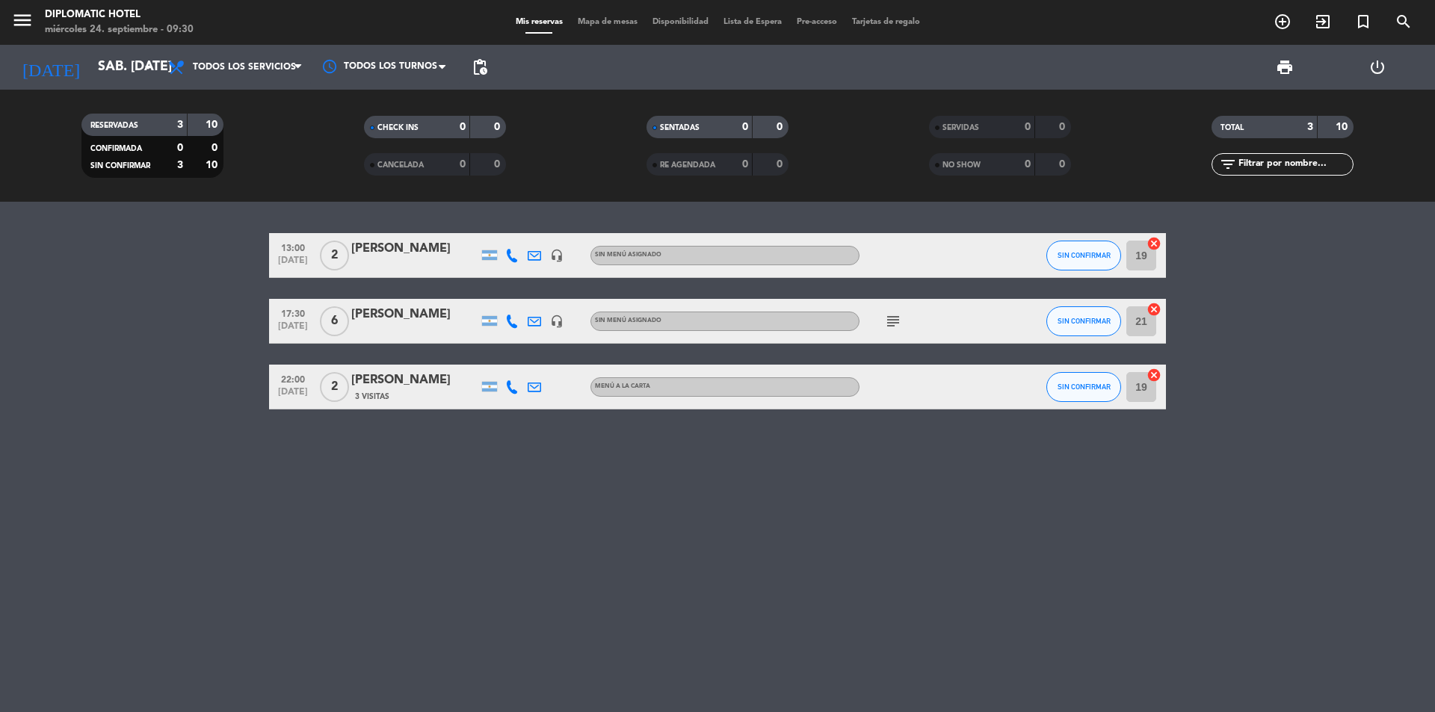
type input "mié. [DATE]"
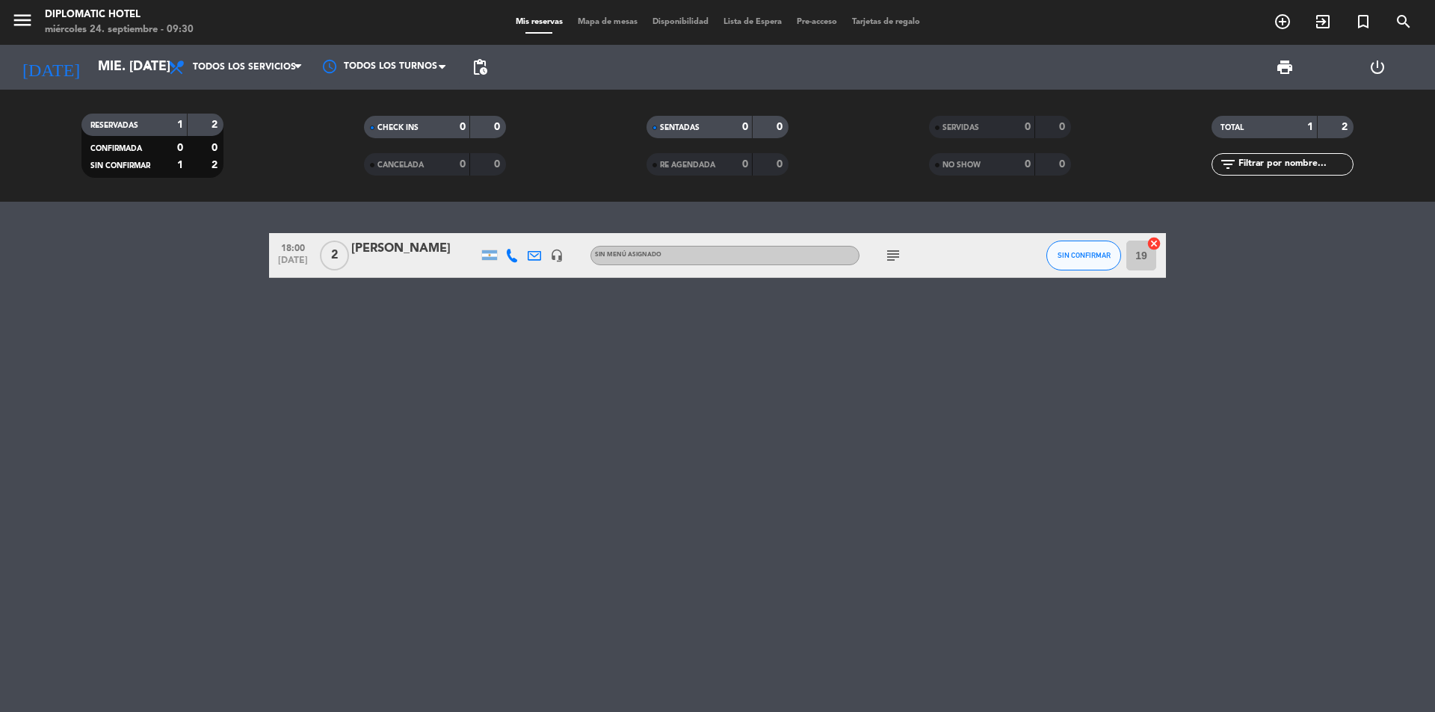
click at [894, 259] on icon "subject" at bounding box center [893, 256] width 18 height 18
click at [859, 392] on div "18:00 [DATE] 2 [PERSON_NAME] headset_mic Sin menú asignado subject 2 brunch - V…" at bounding box center [717, 457] width 1435 height 510
